Goal: Navigation & Orientation: Go to known website

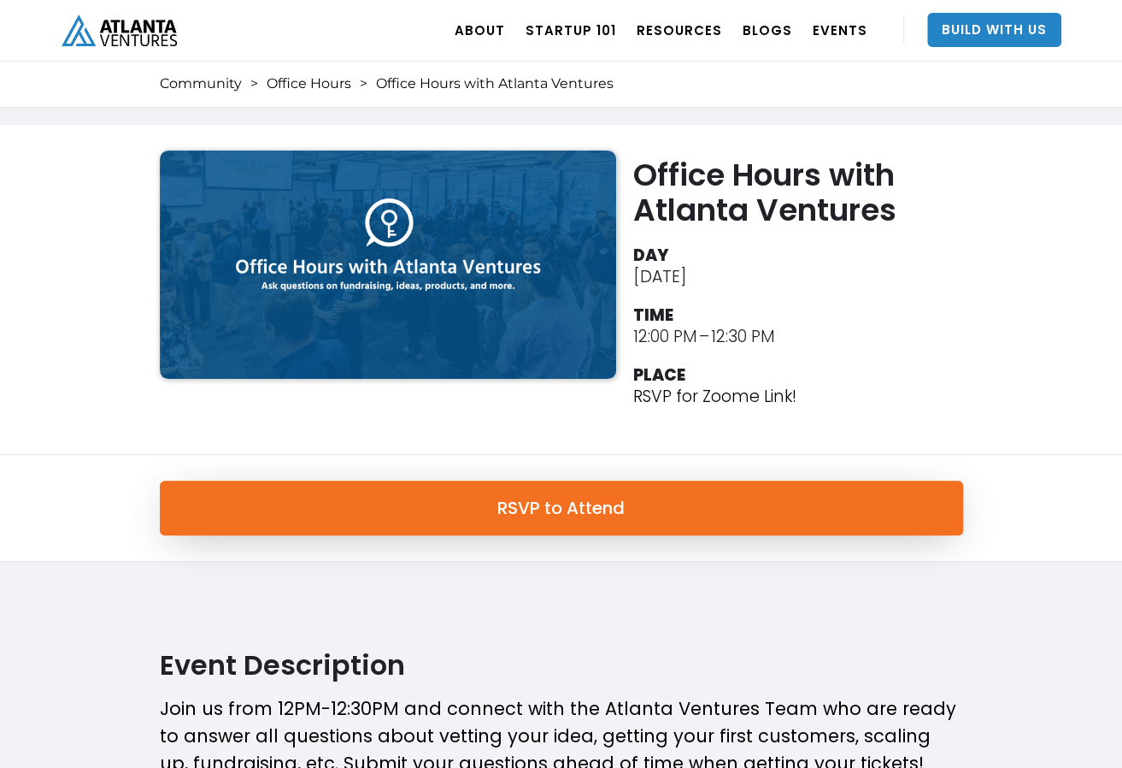
click at [156, 29] on img "home" at bounding box center [119, 31] width 115 height 32
